Goal: Use online tool/utility

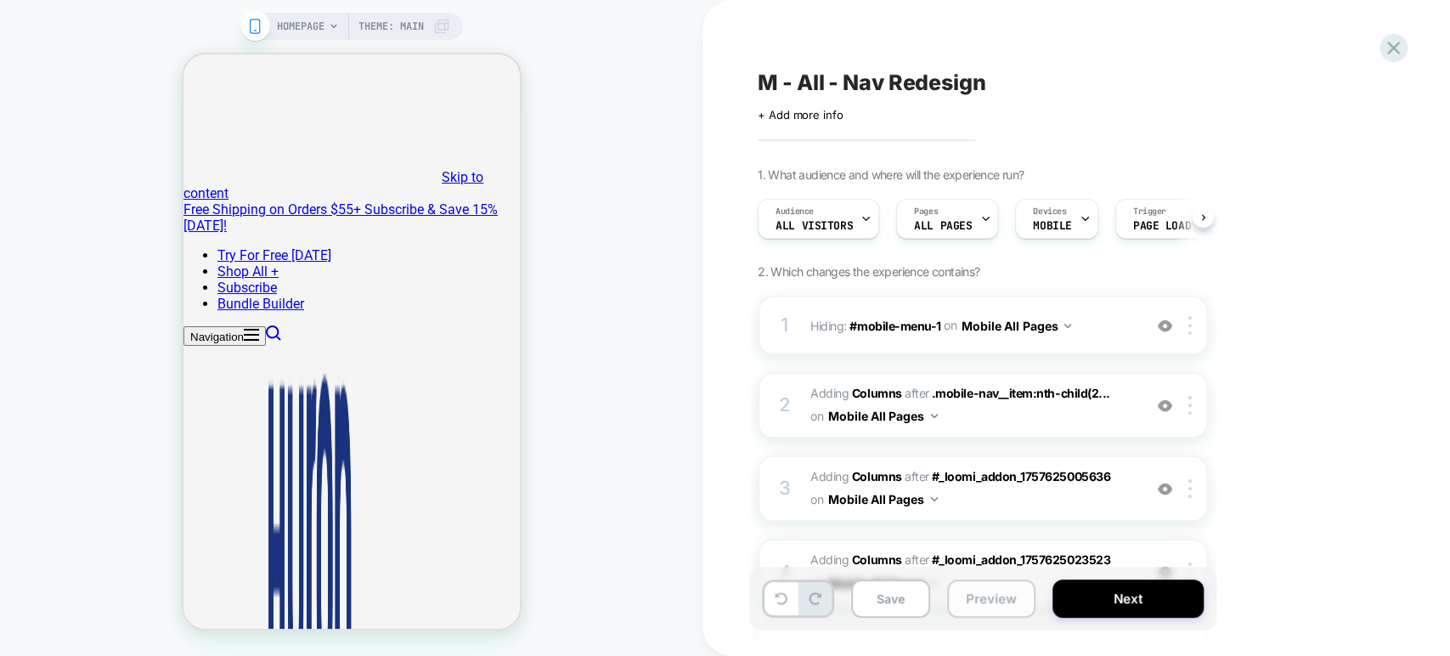
click at [970, 602] on button "Preview" at bounding box center [991, 598] width 88 height 38
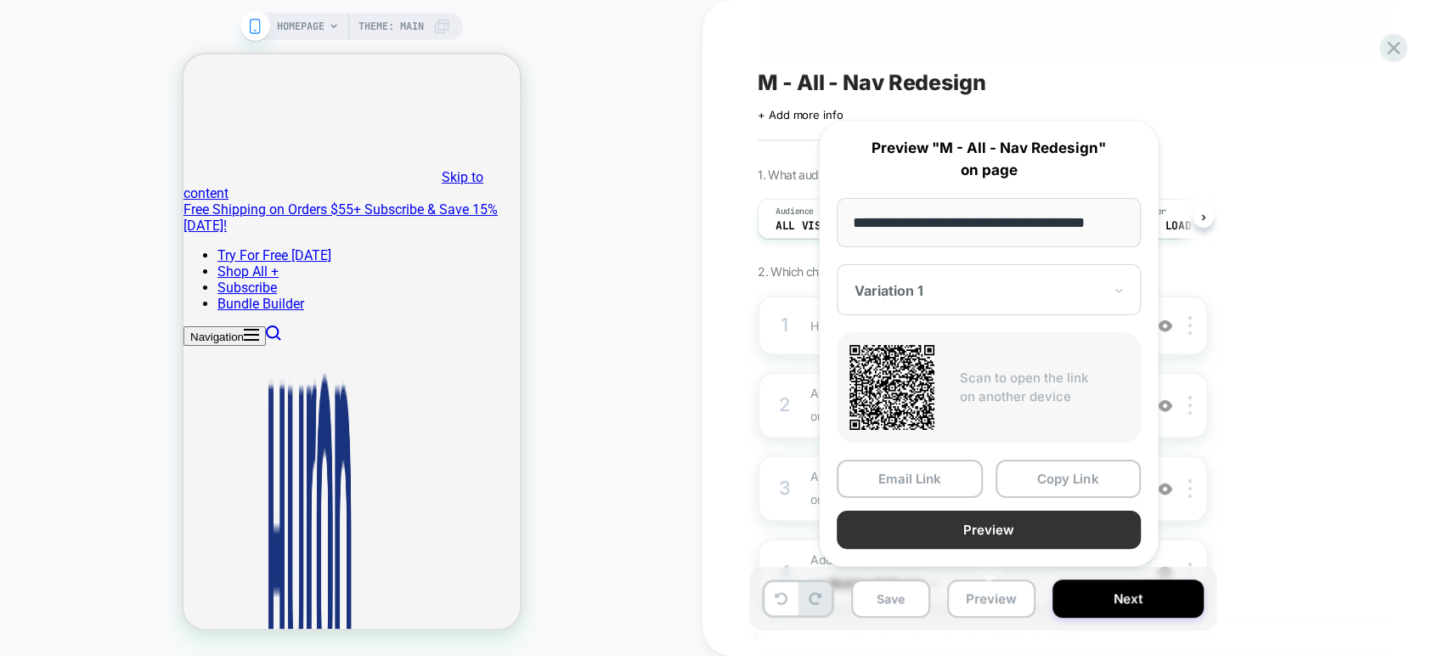
click at [1053, 525] on button "Preview" at bounding box center [988, 529] width 304 height 38
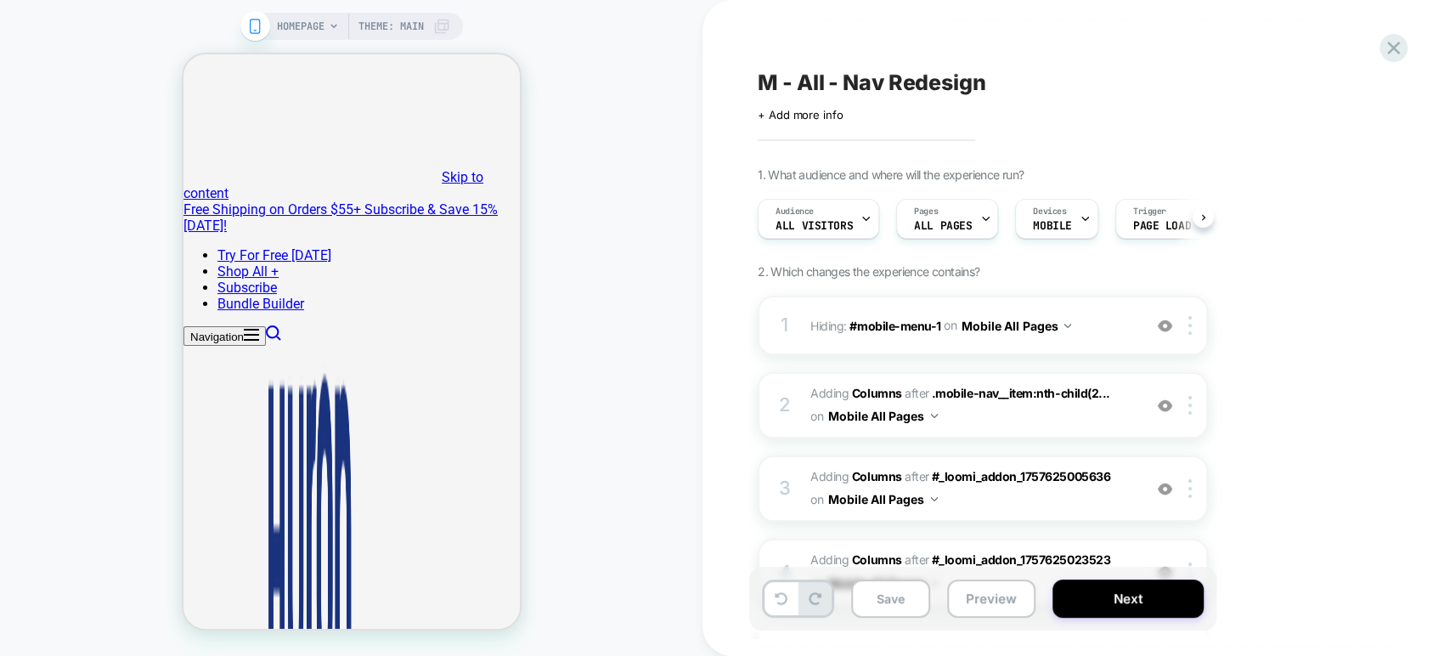
click at [901, 88] on span "M - All - Nav Redesign" at bounding box center [871, 82] width 228 height 25
click at [972, 75] on textarea "**********" at bounding box center [926, 82] width 338 height 25
click at [985, 608] on button "Preview" at bounding box center [991, 598] width 88 height 38
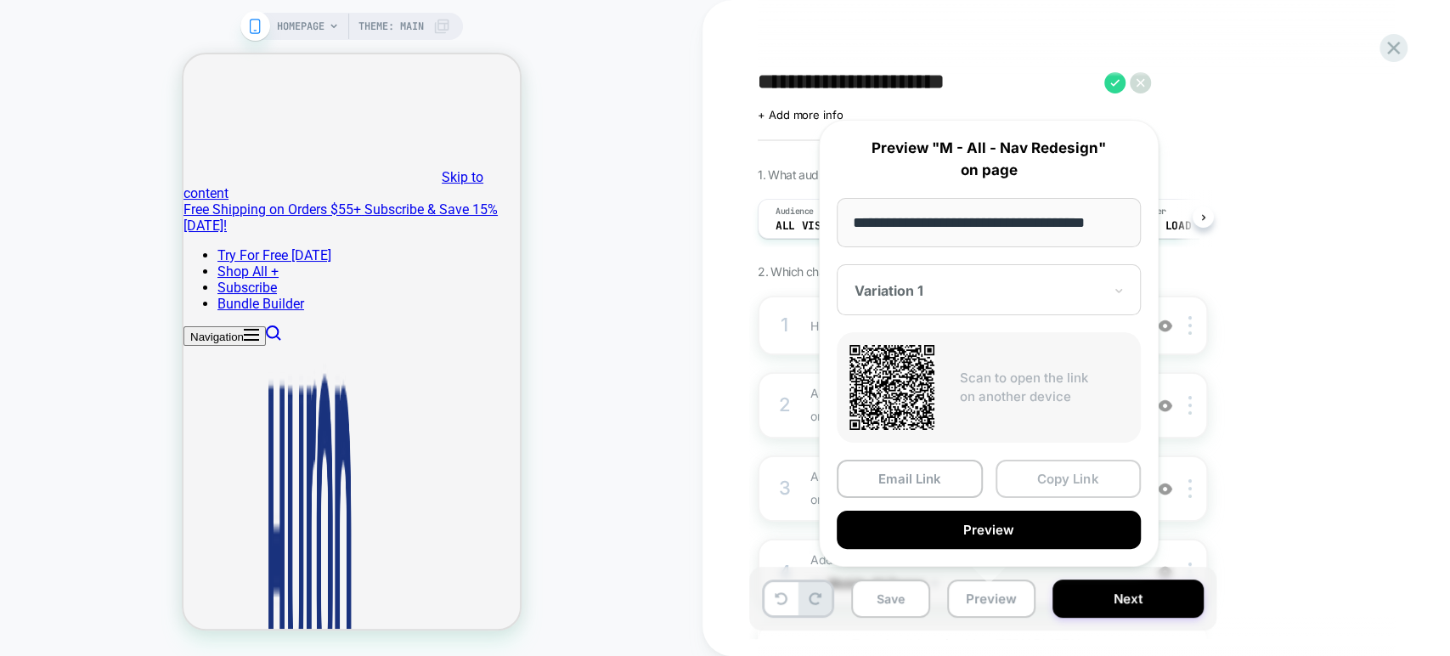
click at [1081, 477] on button "Copy Link" at bounding box center [1068, 478] width 146 height 38
